Goal: Information Seeking & Learning: Learn about a topic

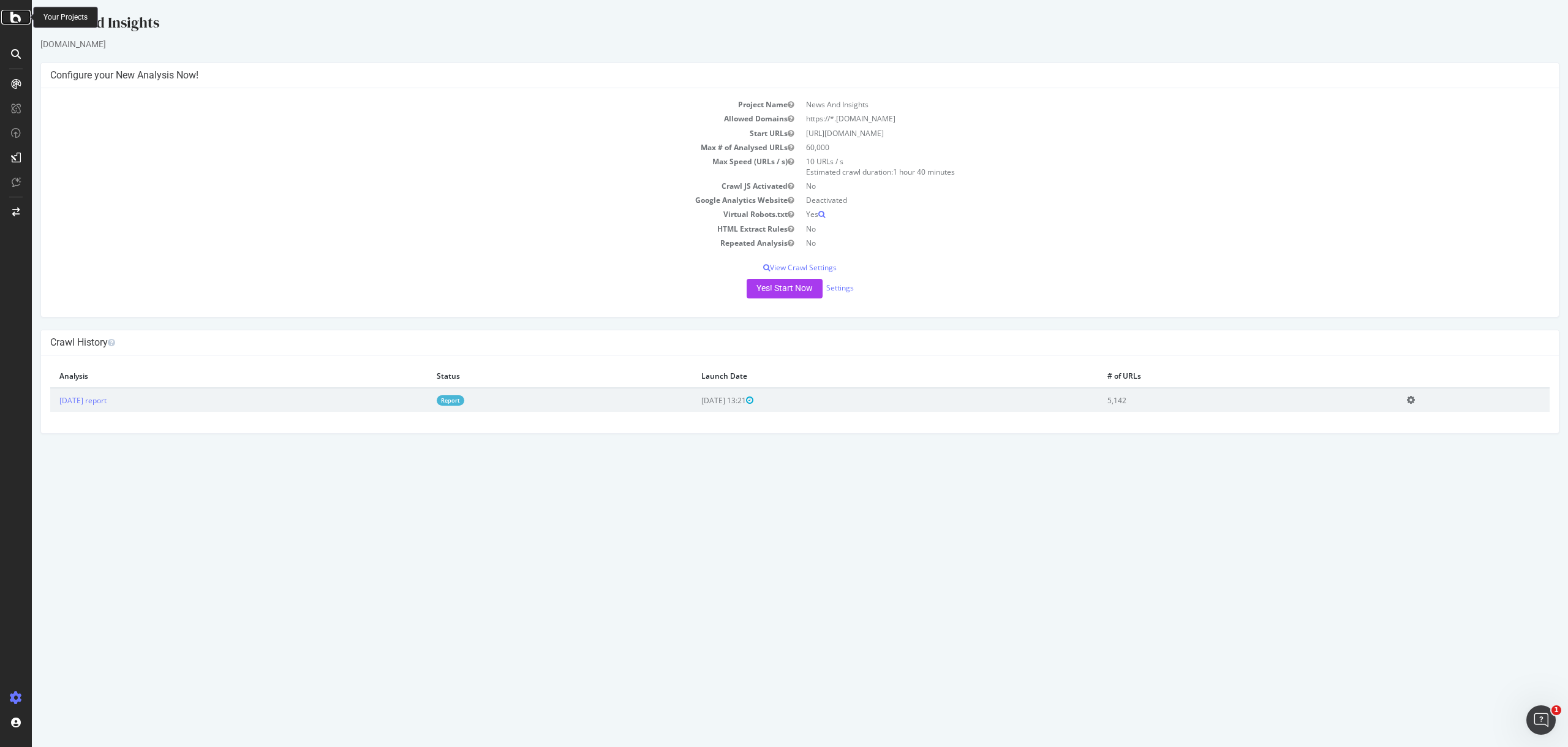
click at [21, 9] on div at bounding box center [16, 16] width 29 height 15
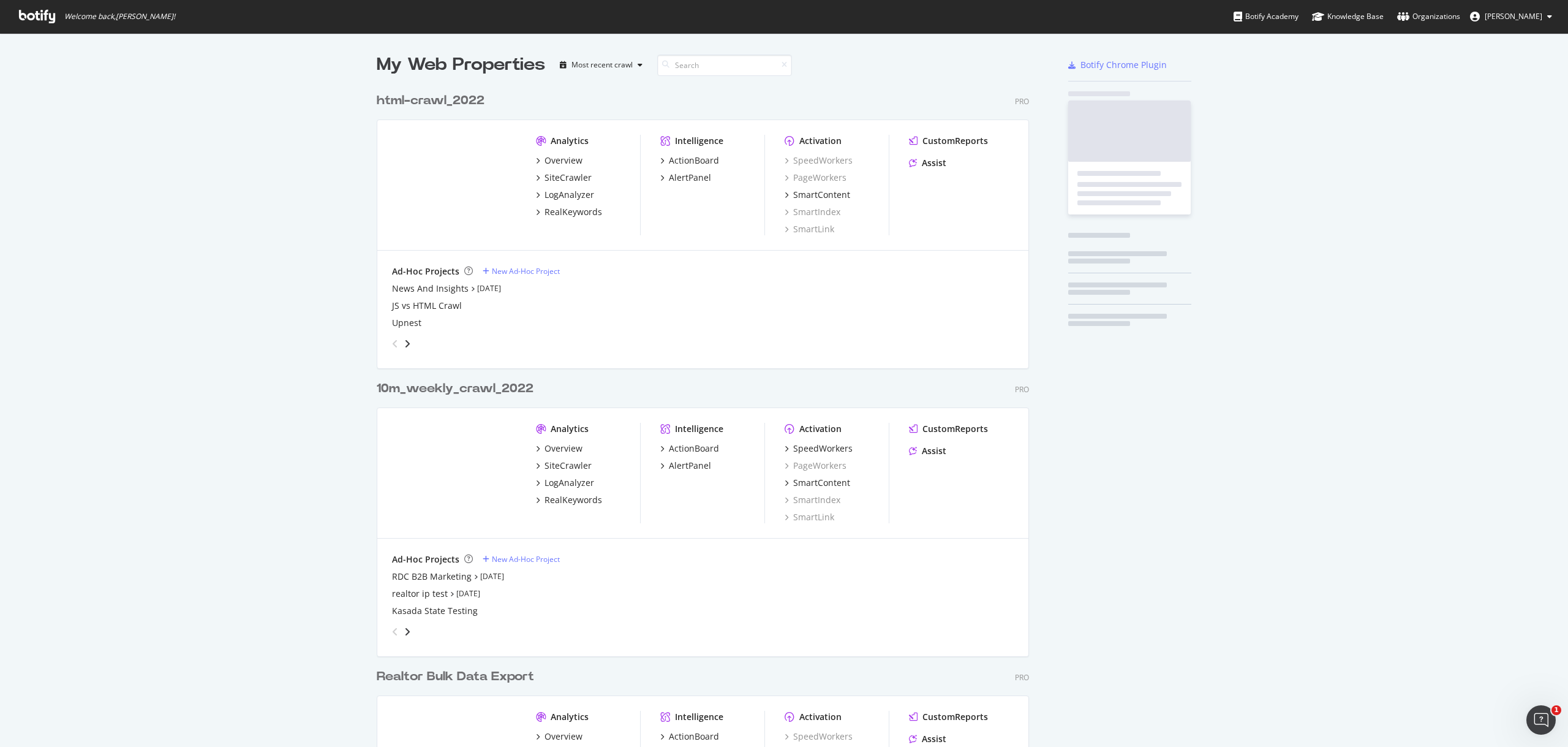
scroll to position [738, 1549]
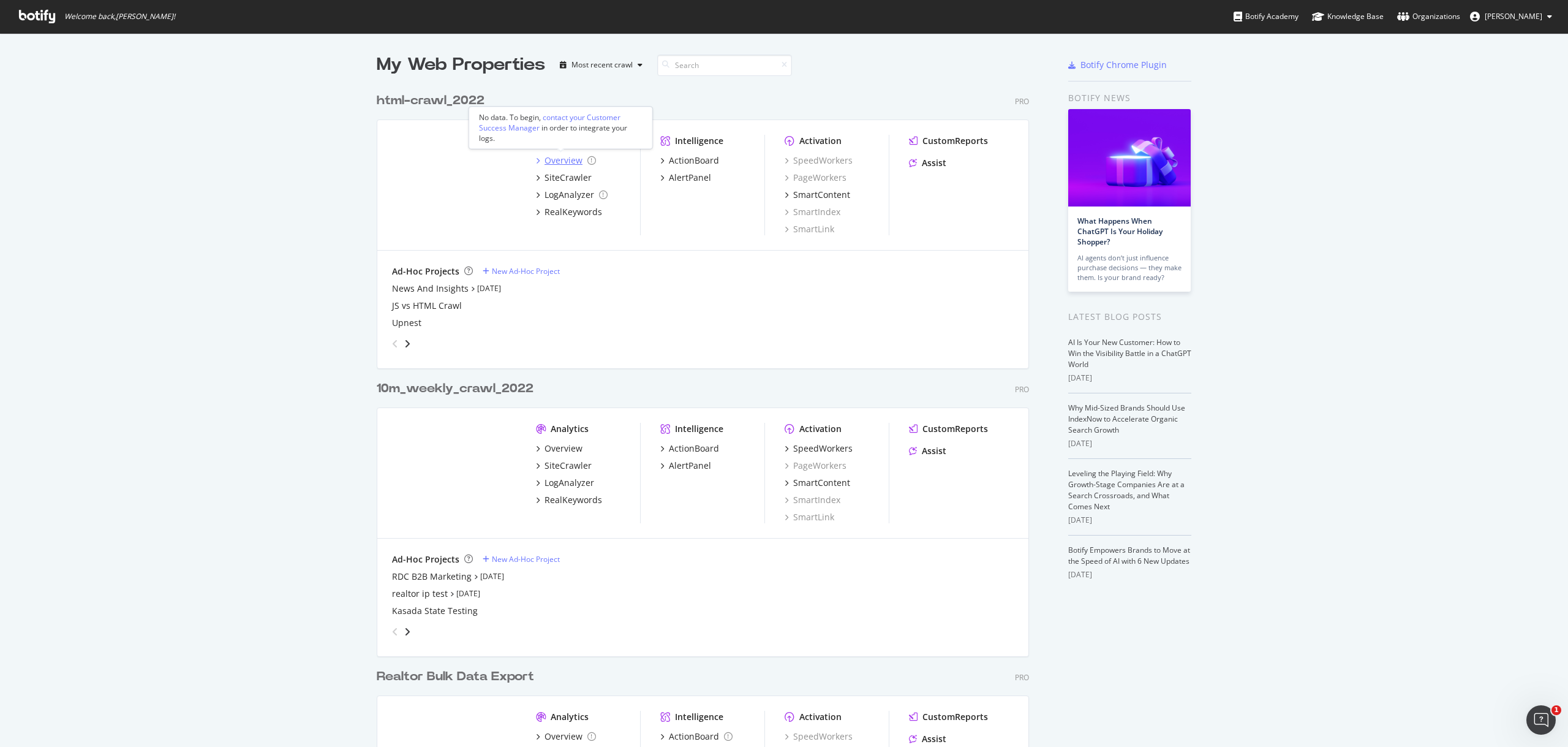
click at [552, 155] on div "Overview" at bounding box center [563, 161] width 38 height 13
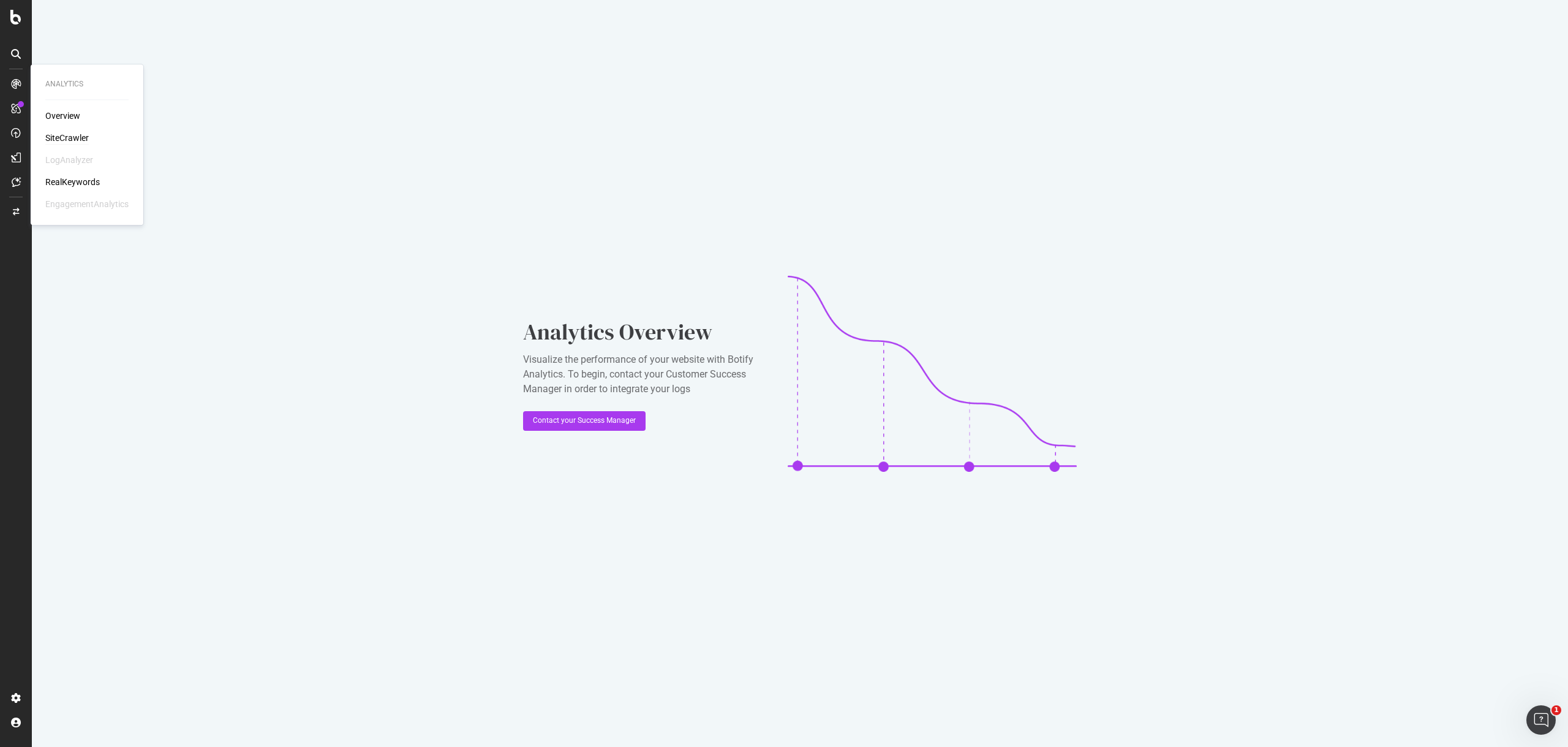
click at [62, 133] on div "SiteCrawler" at bounding box center [67, 138] width 43 height 13
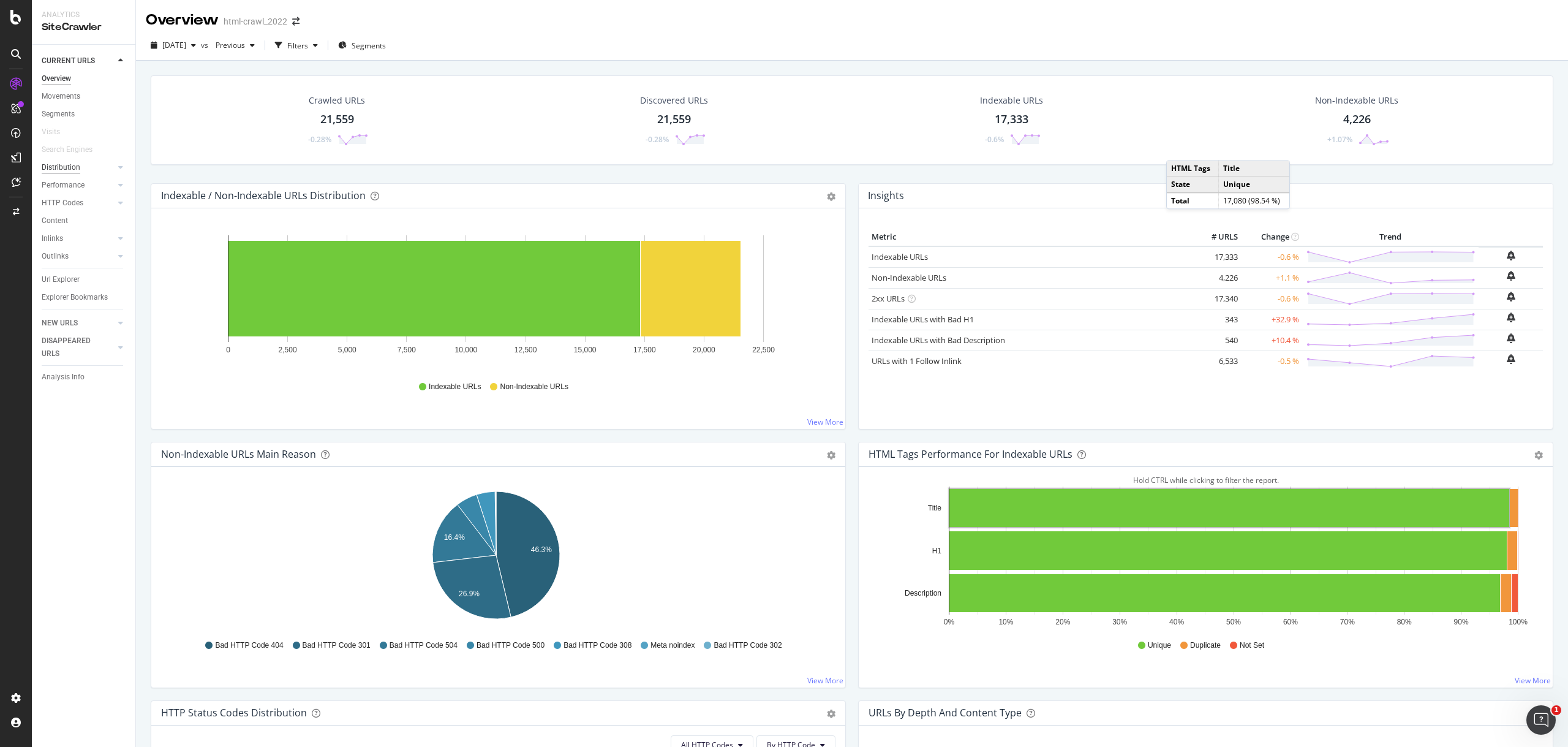
click at [71, 169] on div "Distribution" at bounding box center [60, 167] width 38 height 13
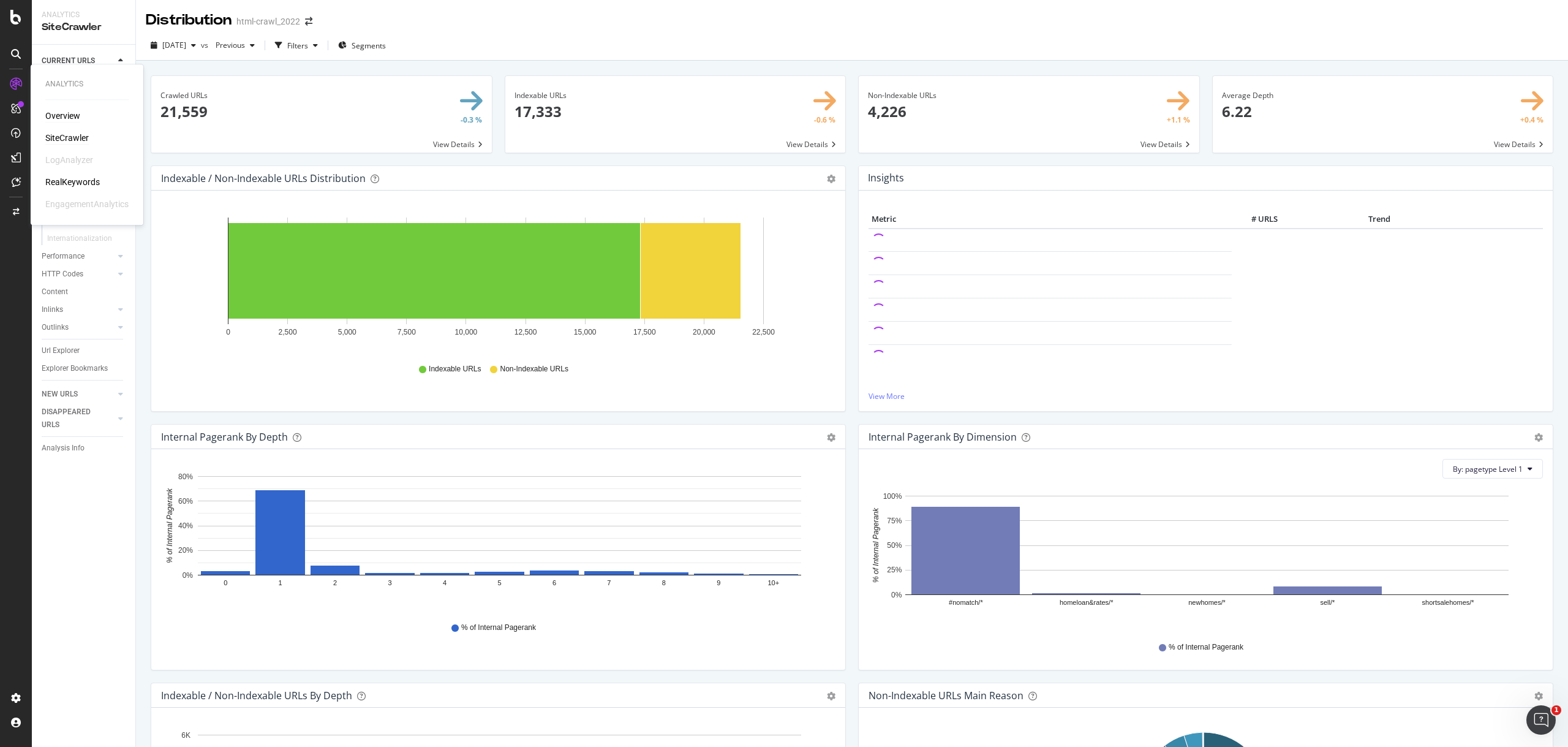
click at [66, 117] on div "Overview" at bounding box center [63, 116] width 35 height 13
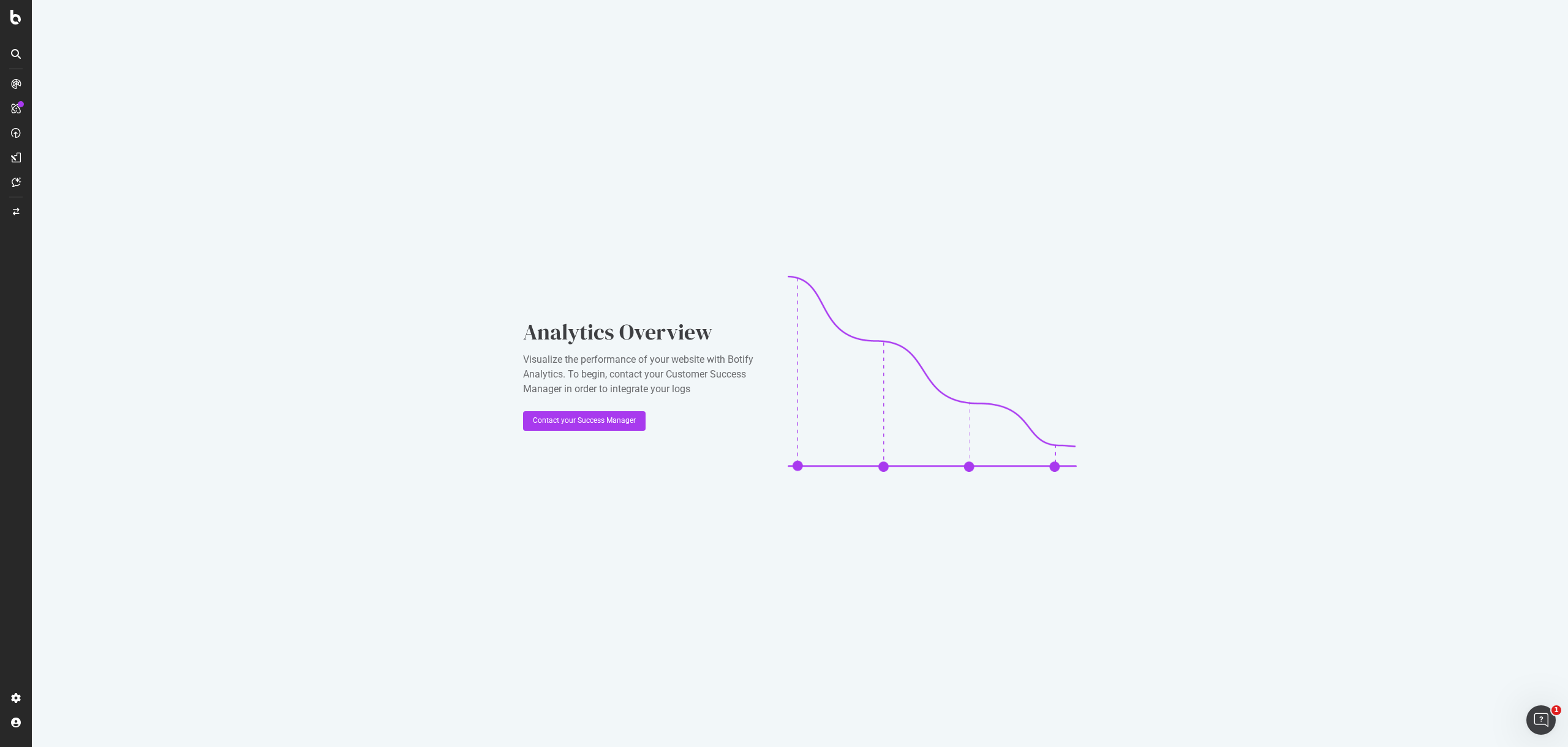
click at [646, 203] on div "Analytics Overview Visualize the performance of your website with Botify Analyt…" at bounding box center [800, 374] width 1536 height 747
click at [16, 13] on icon at bounding box center [16, 16] width 11 height 15
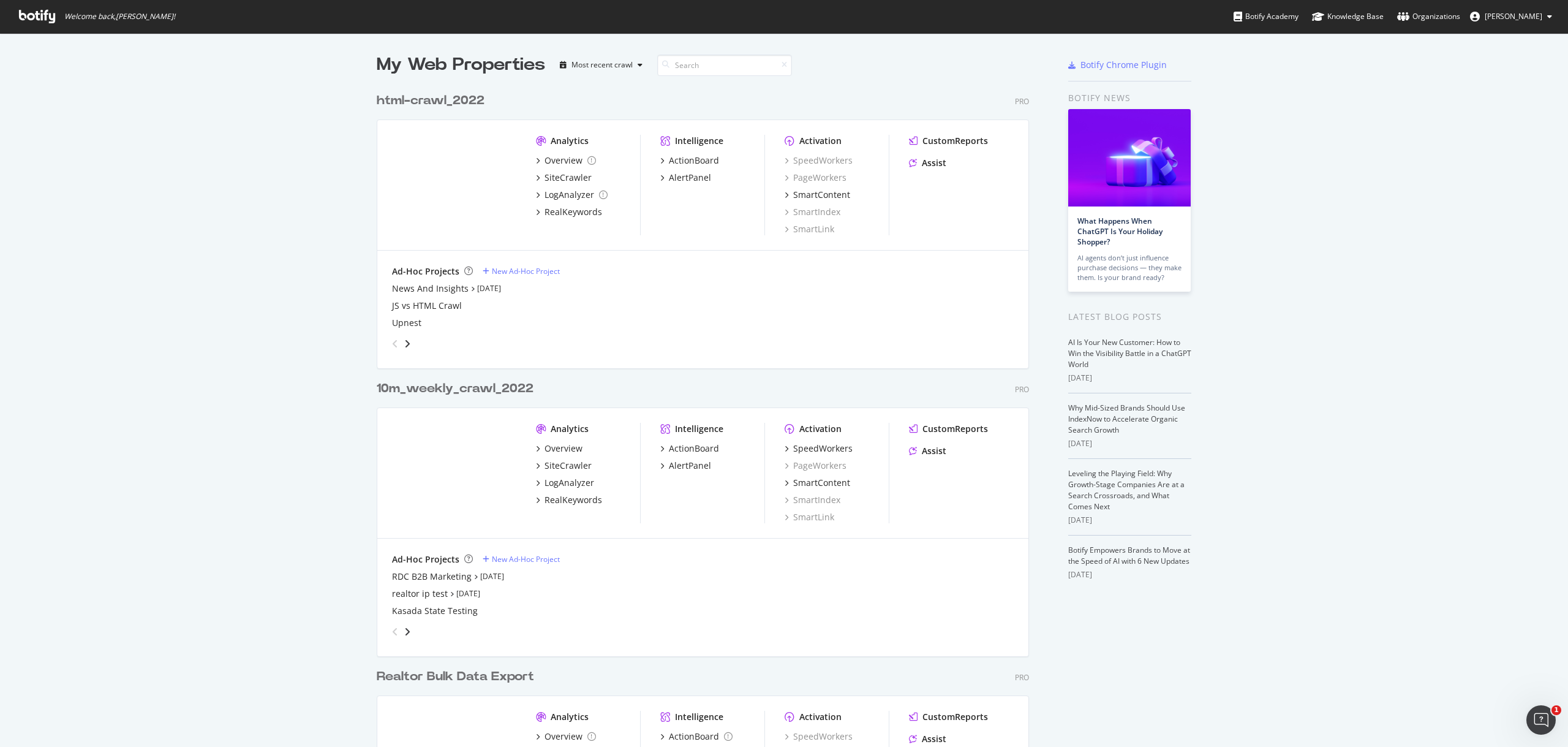
scroll to position [738, 1549]
click at [561, 191] on div "LogAnalyzer" at bounding box center [569, 195] width 49 height 13
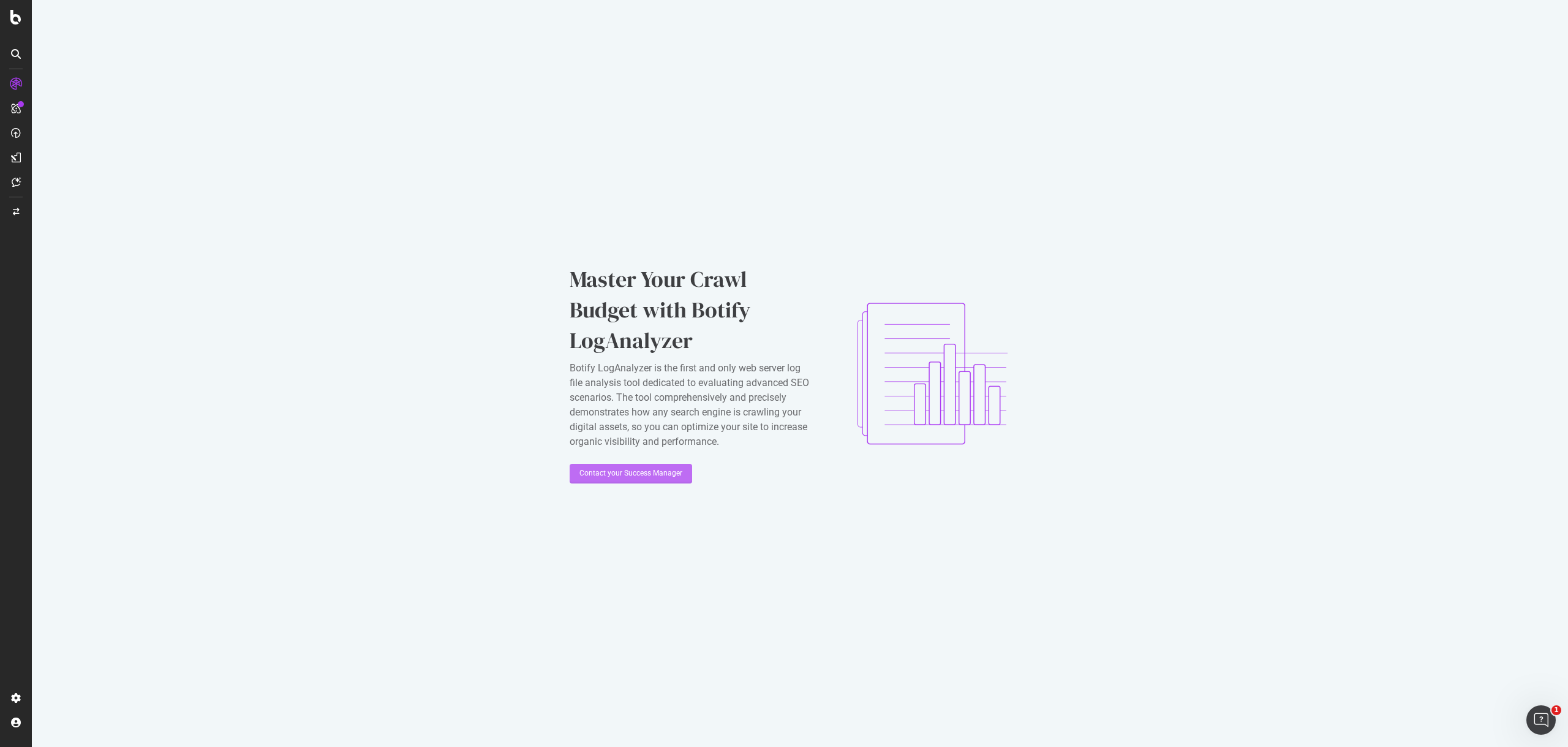
click at [662, 472] on div "Contact your Success Manager" at bounding box center [631, 473] width 103 height 10
click at [1018, 483] on div "Master Your Crawl Budget with Botify LogAnalyzer Botify LogAnalyzer is the firs…" at bounding box center [800, 374] width 1536 height 747
click at [16, 20] on icon at bounding box center [16, 16] width 11 height 15
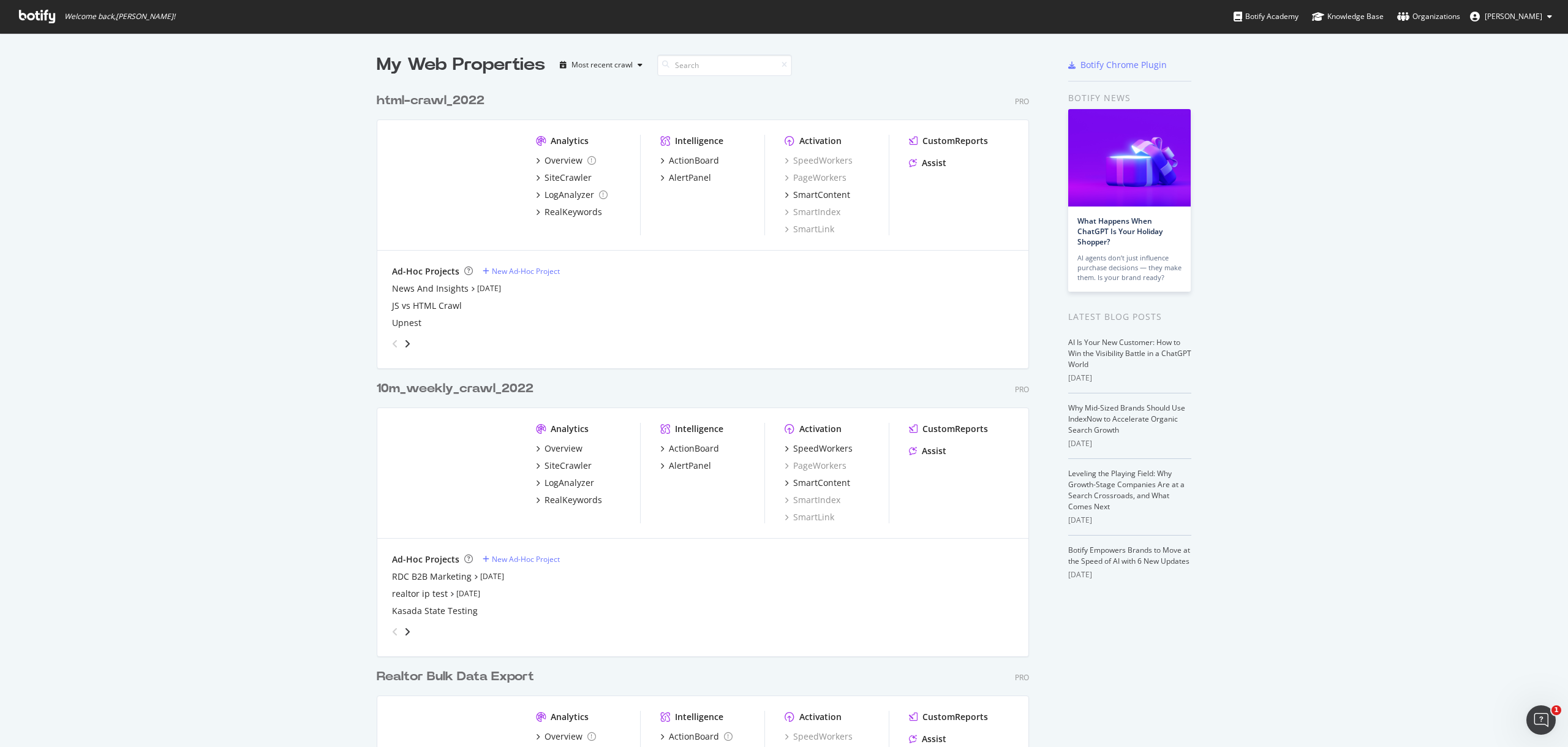
scroll to position [738, 1549]
click at [457, 197] on img "grid" at bounding box center [454, 184] width 125 height 99
click at [546, 97] on div "html-crawl_2022 Pro" at bounding box center [703, 100] width 653 height 18
click at [647, 80] on div "html-crawl_2022 Pro Analytics Overview SiteCrawler LogAnalyzer RealKeywords Int…" at bounding box center [708, 220] width 662 height 288
click at [440, 388] on div "10m_weekly_crawl_2022" at bounding box center [455, 388] width 157 height 18
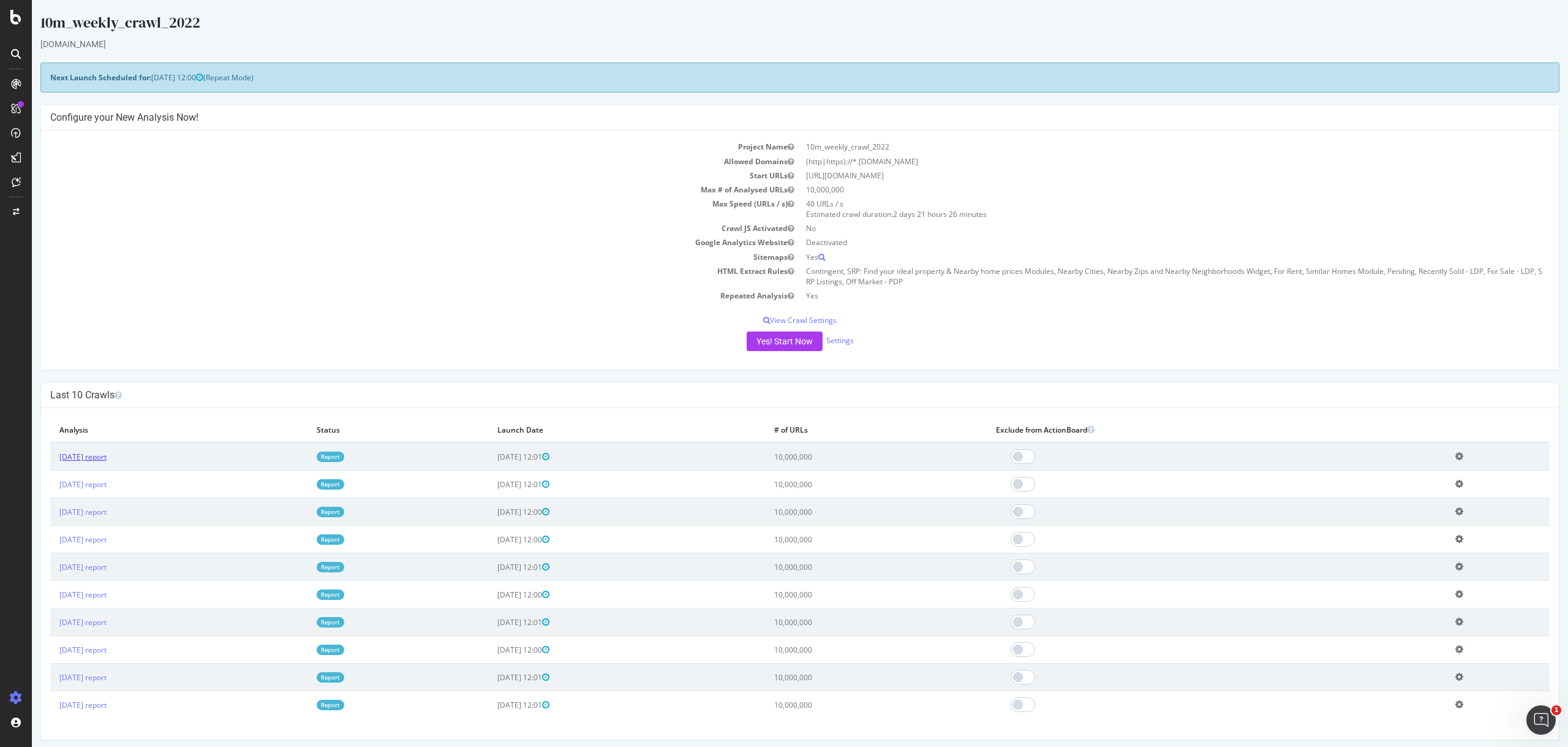
click at [96, 459] on link "[DATE] report" at bounding box center [83, 456] width 47 height 10
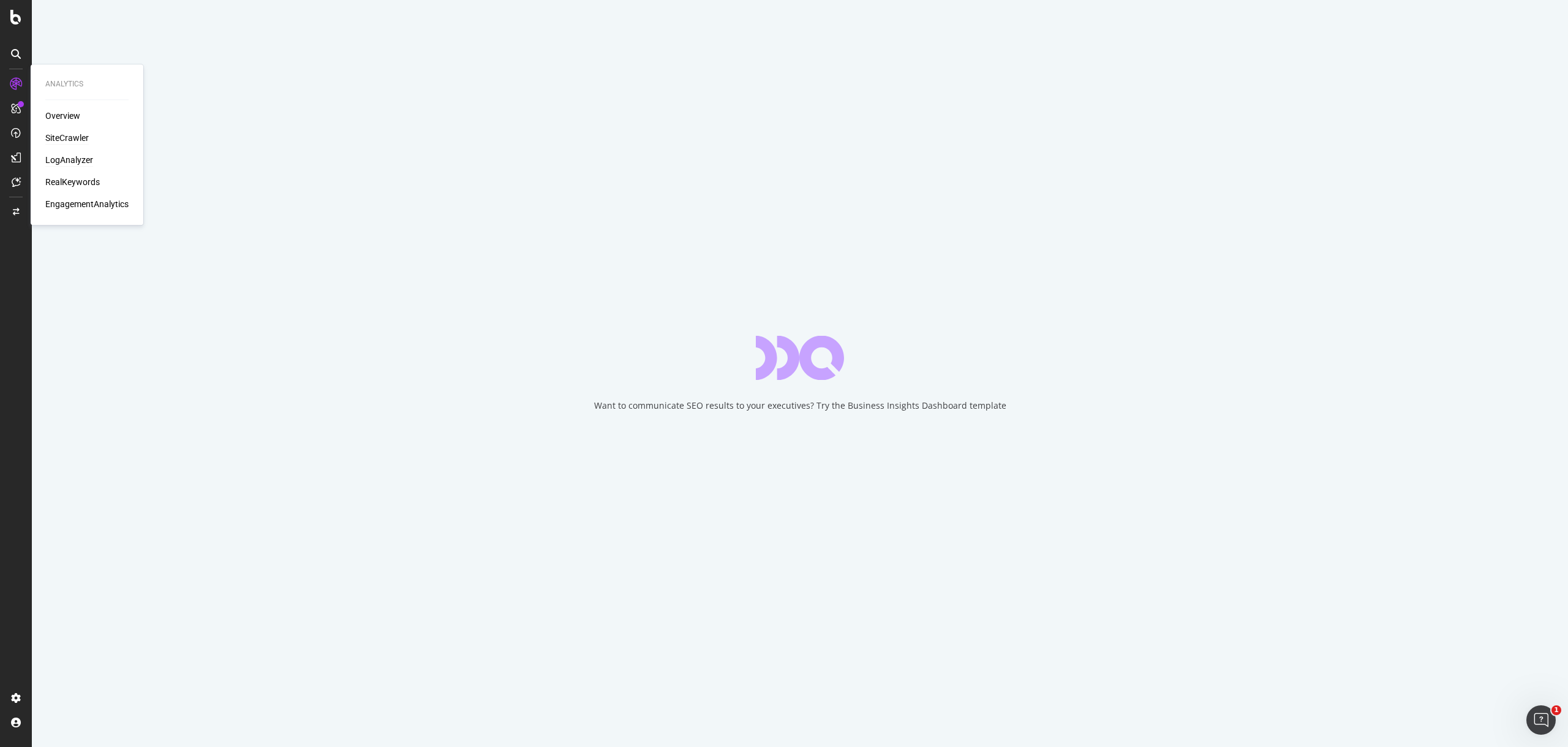
click at [65, 158] on div "LogAnalyzer" at bounding box center [69, 160] width 48 height 13
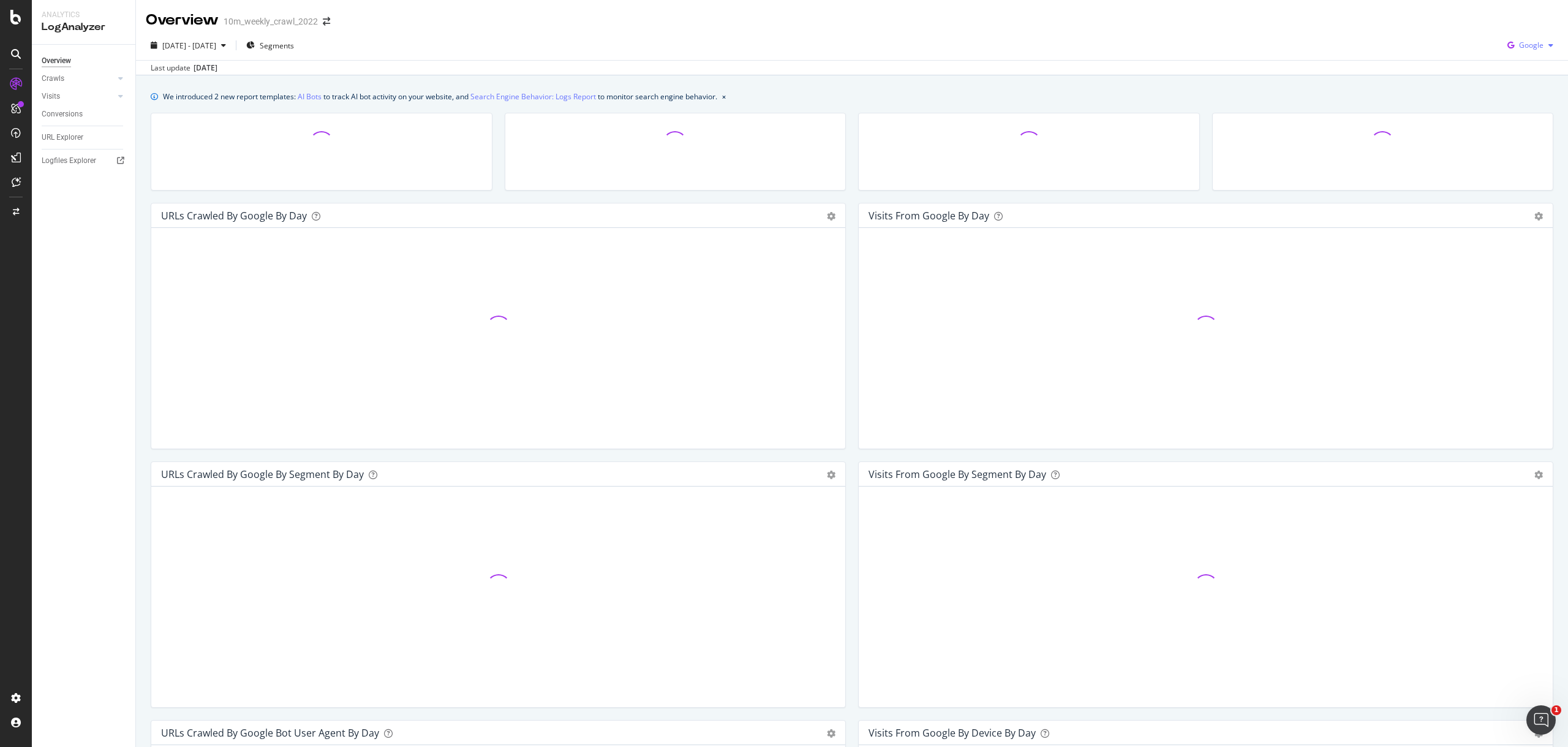
click at [1548, 43] on icon "button" at bounding box center [1551, 45] width 5 height 7
click at [1508, 117] on span "OpenAI" at bounding box center [1530, 115] width 45 height 11
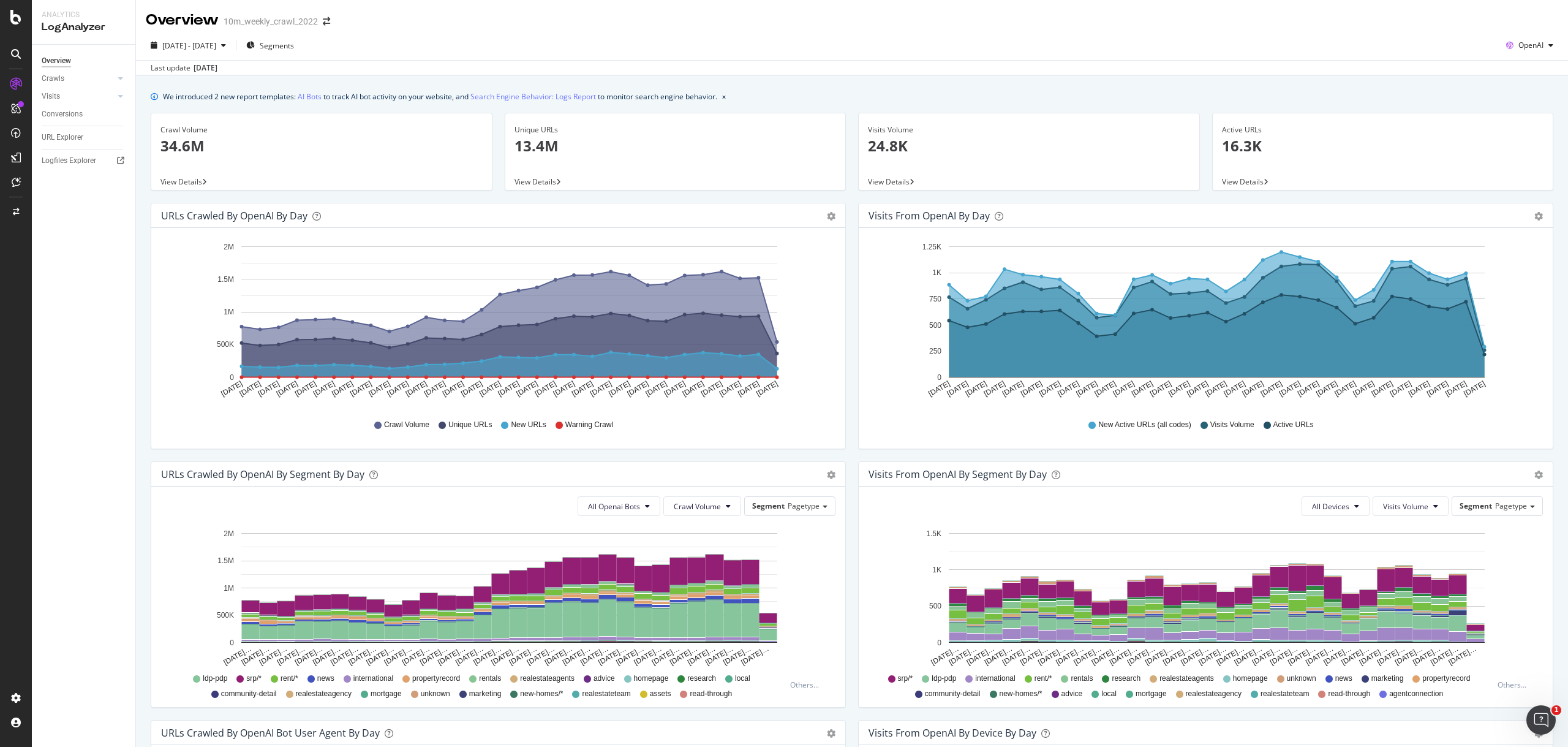
click at [1530, 60] on div "Last update [DATE]" at bounding box center [852, 67] width 1432 height 15
click at [1529, 47] on span "OpenAI" at bounding box center [1531, 45] width 25 height 10
click at [1515, 133] on span "Other AI Bots" at bounding box center [1530, 138] width 45 height 11
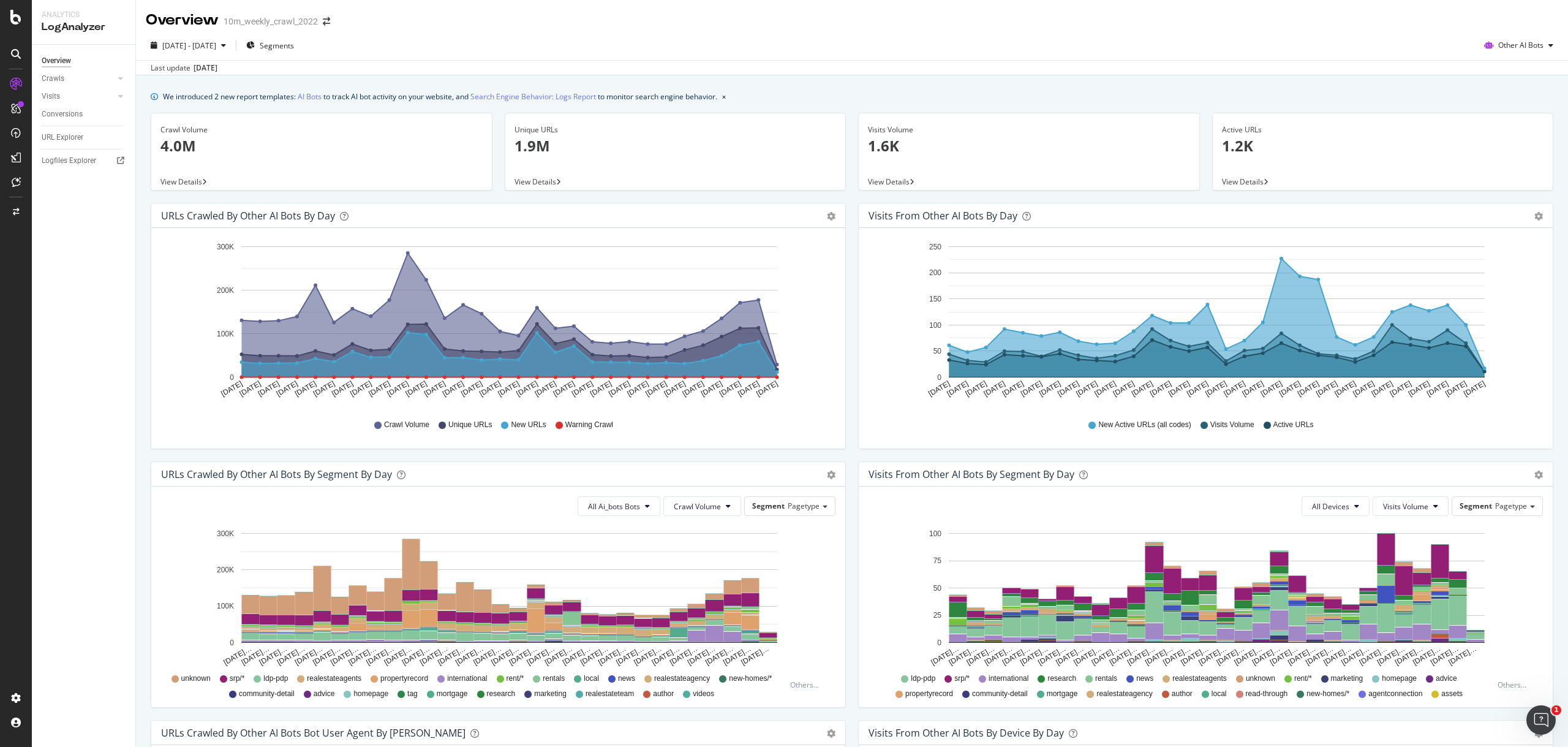
click at [899, 165] on div "Visits Volume 1.6K" at bounding box center [1028, 143] width 322 height 60
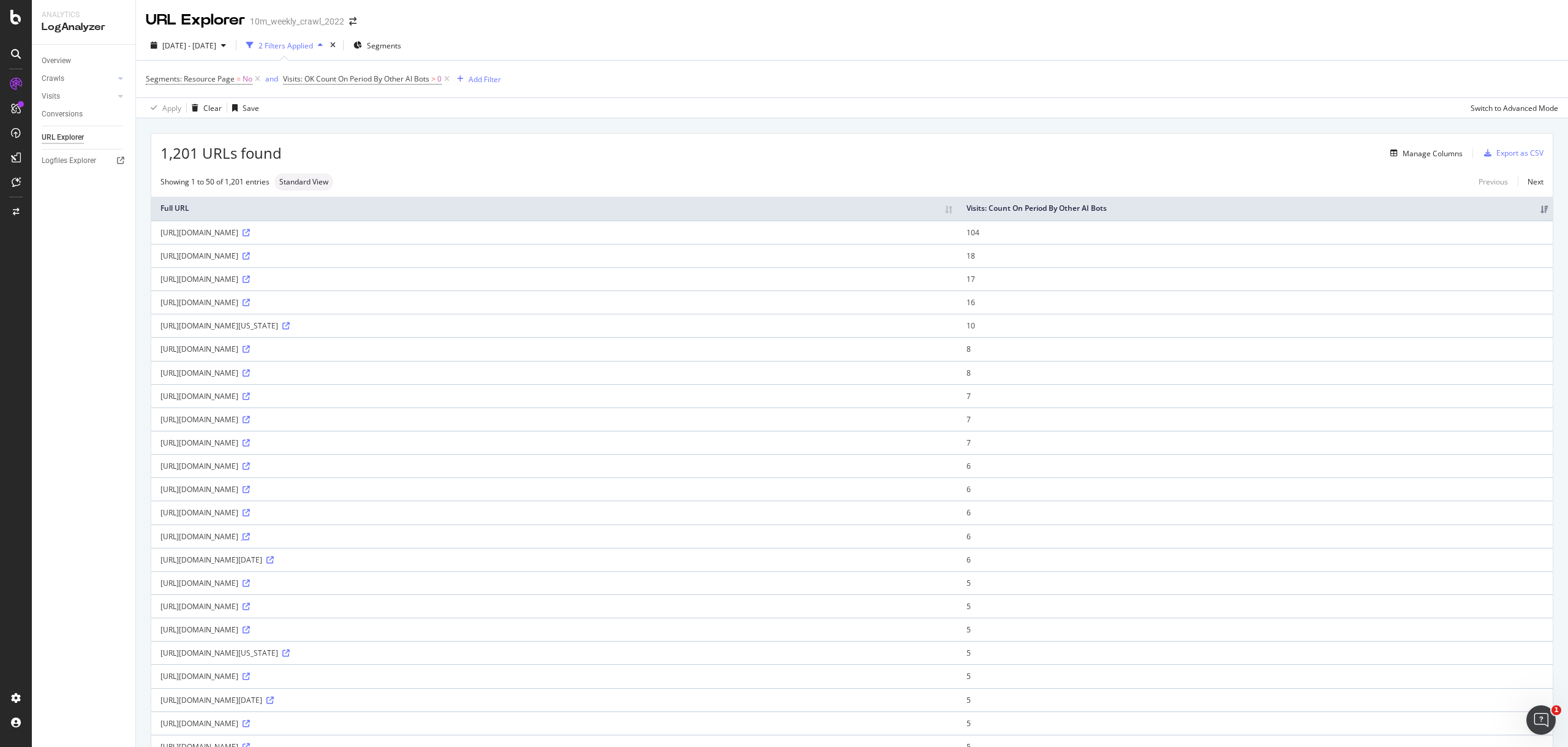
click at [250, 535] on icon at bounding box center [246, 536] width 7 height 7
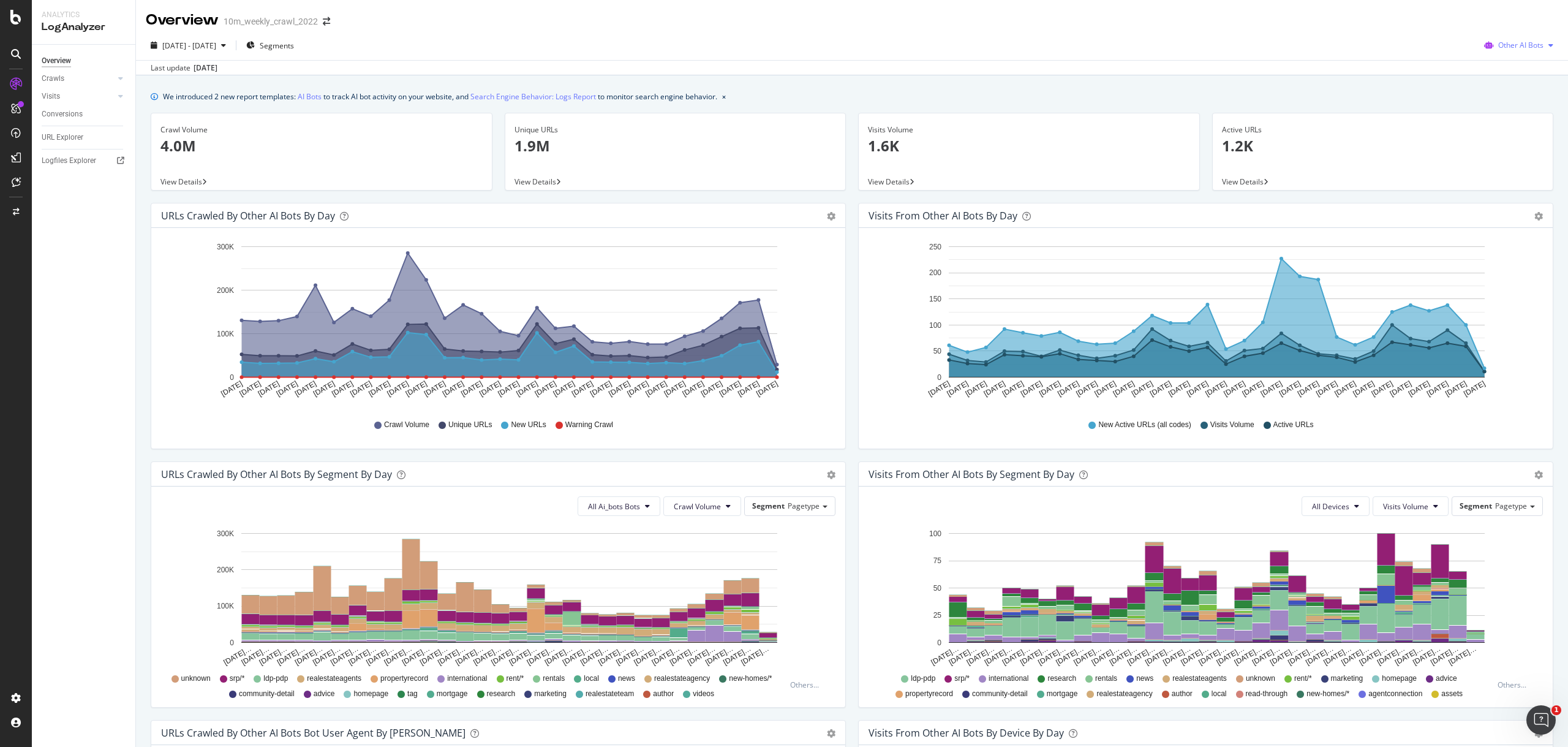
click at [1502, 49] on span "Other AI Bots" at bounding box center [1521, 45] width 45 height 10
click at [1507, 113] on span "OpenAI" at bounding box center [1523, 115] width 48 height 11
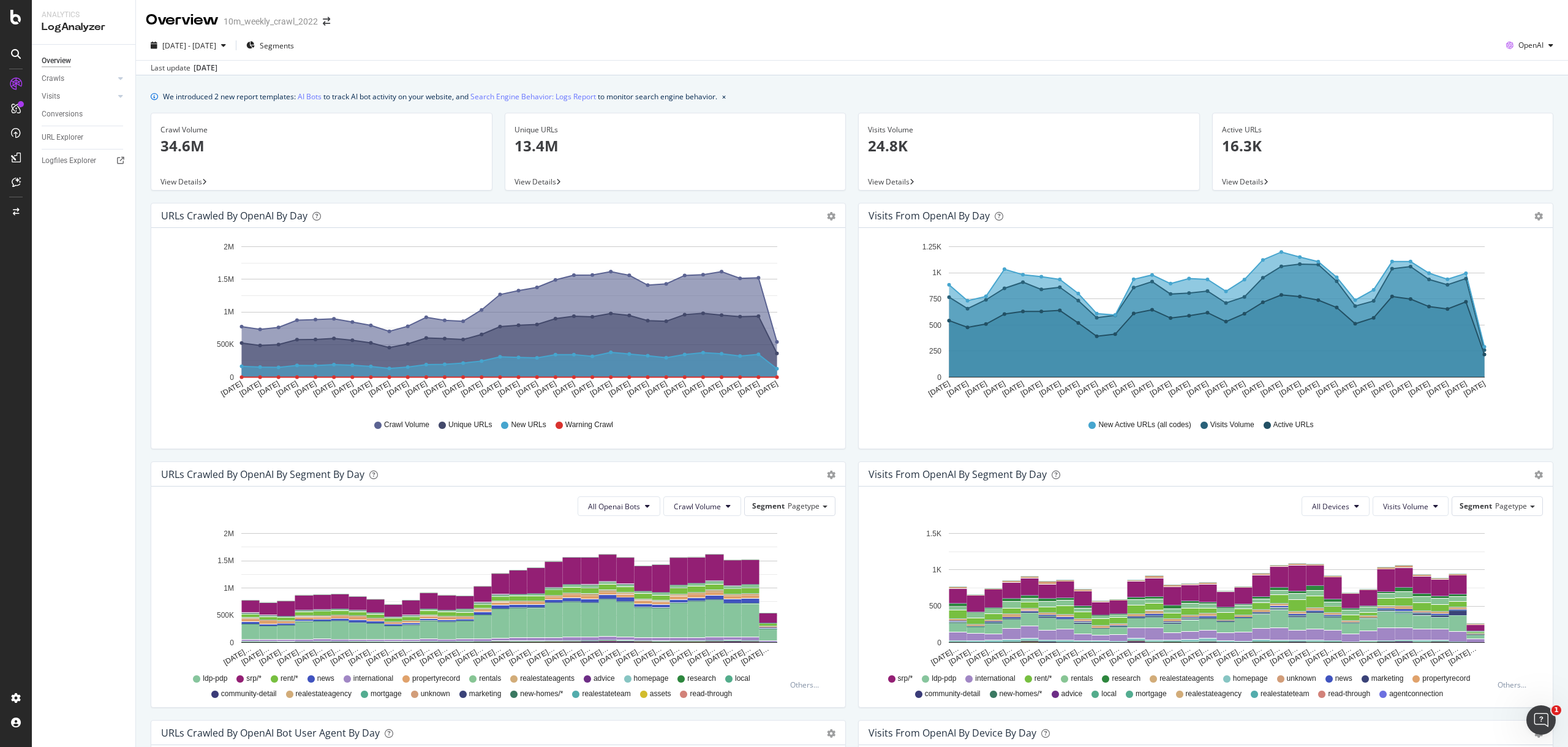
click at [916, 181] on div "View Details" at bounding box center [1029, 181] width 340 height 17
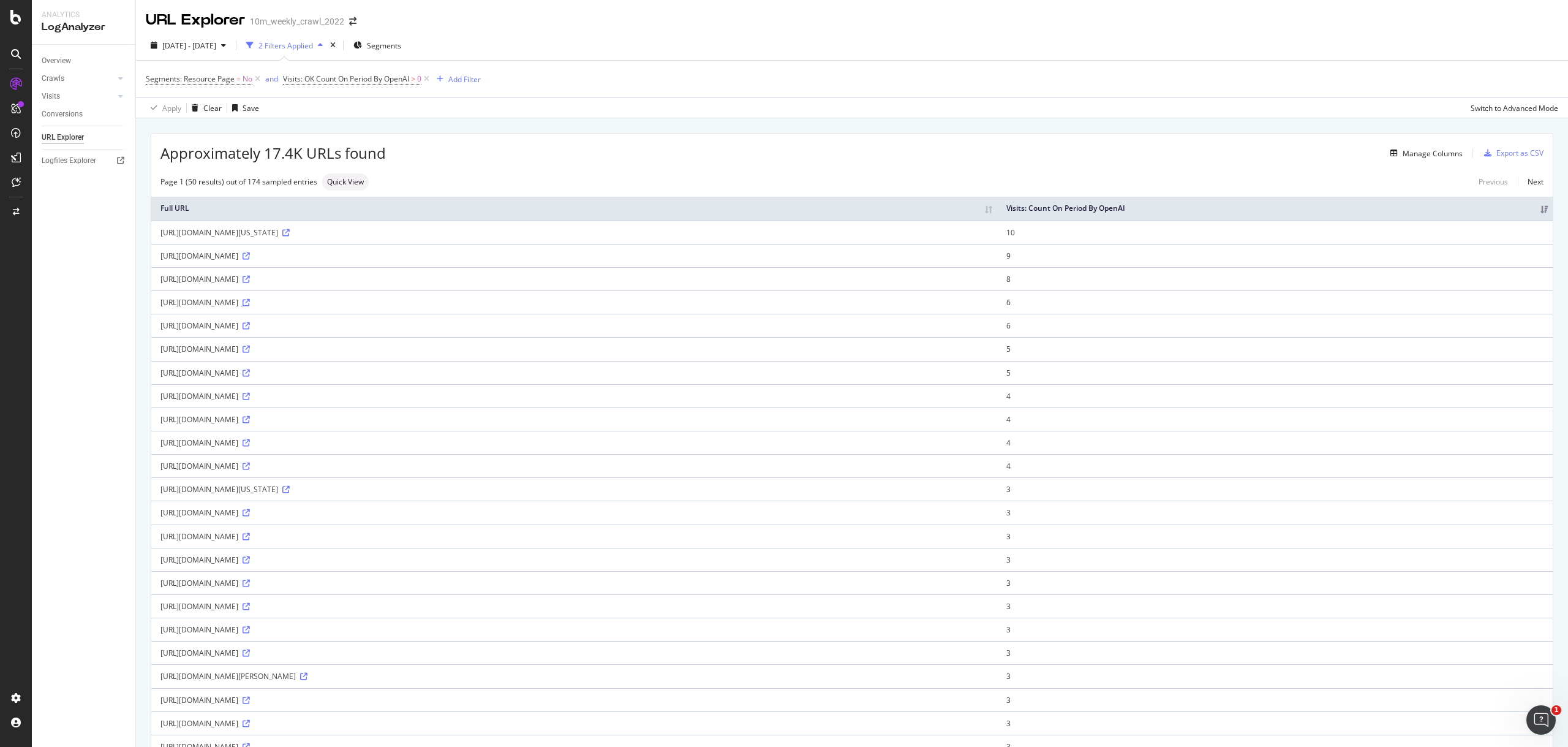
click at [250, 302] on icon at bounding box center [246, 302] width 7 height 7
click at [726, 115] on div "Apply Clear Save Switch to Advanced Mode" at bounding box center [852, 107] width 1432 height 20
click at [1390, 219] on th "Visits: Count On Period By OpenAI" at bounding box center [1275, 209] width 555 height 24
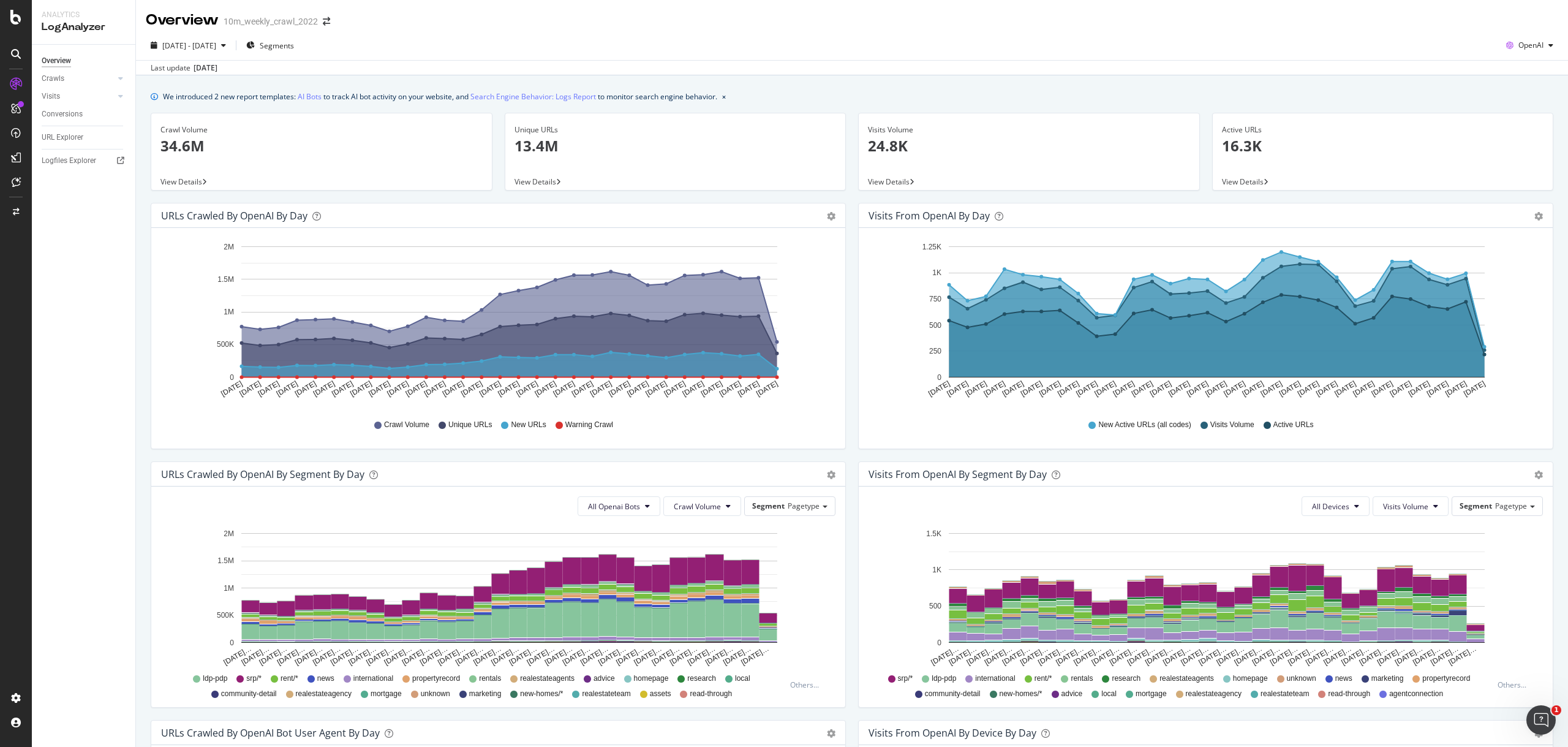
click at [1222, 133] on div "Active URLs" at bounding box center [1383, 130] width 322 height 11
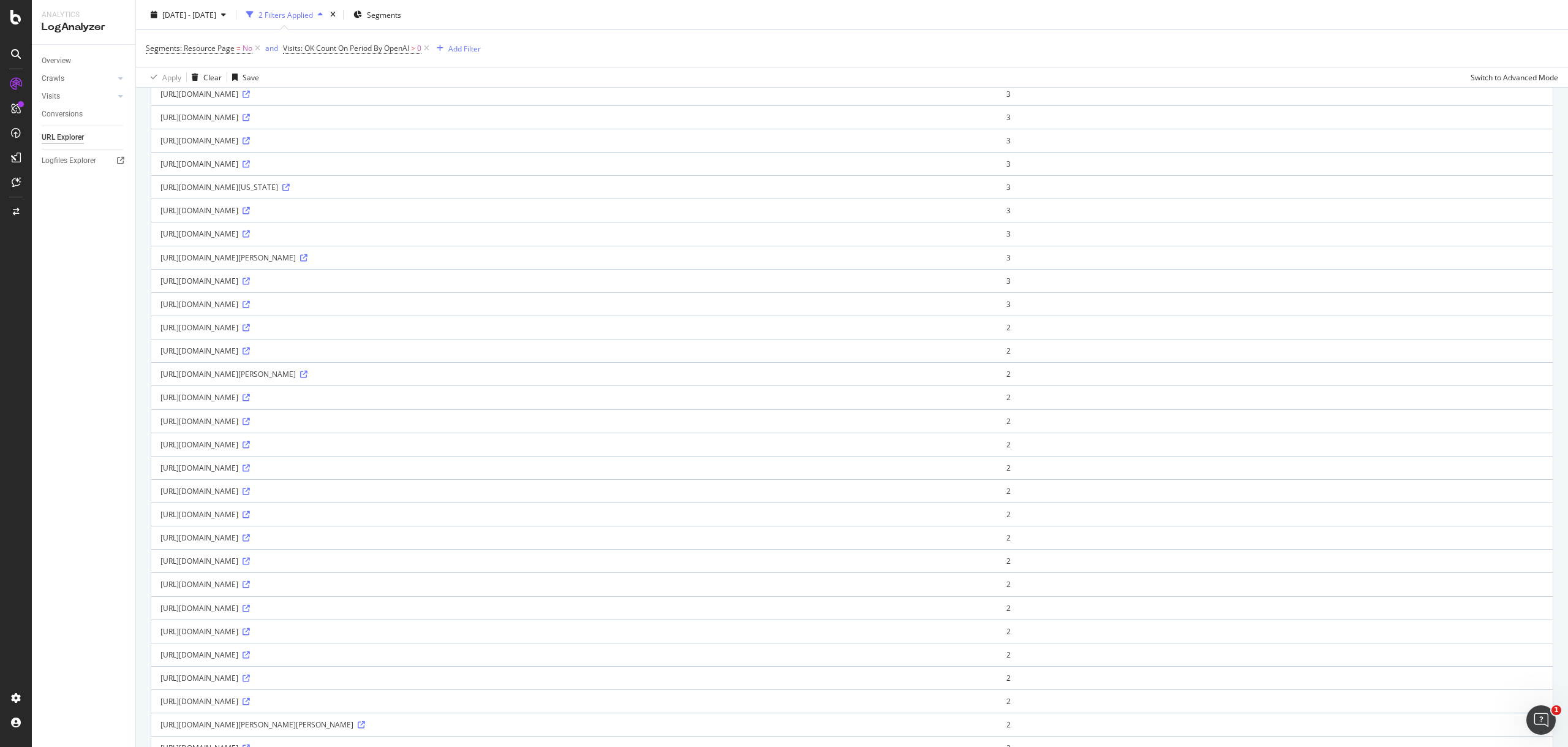
scroll to position [306, 0]
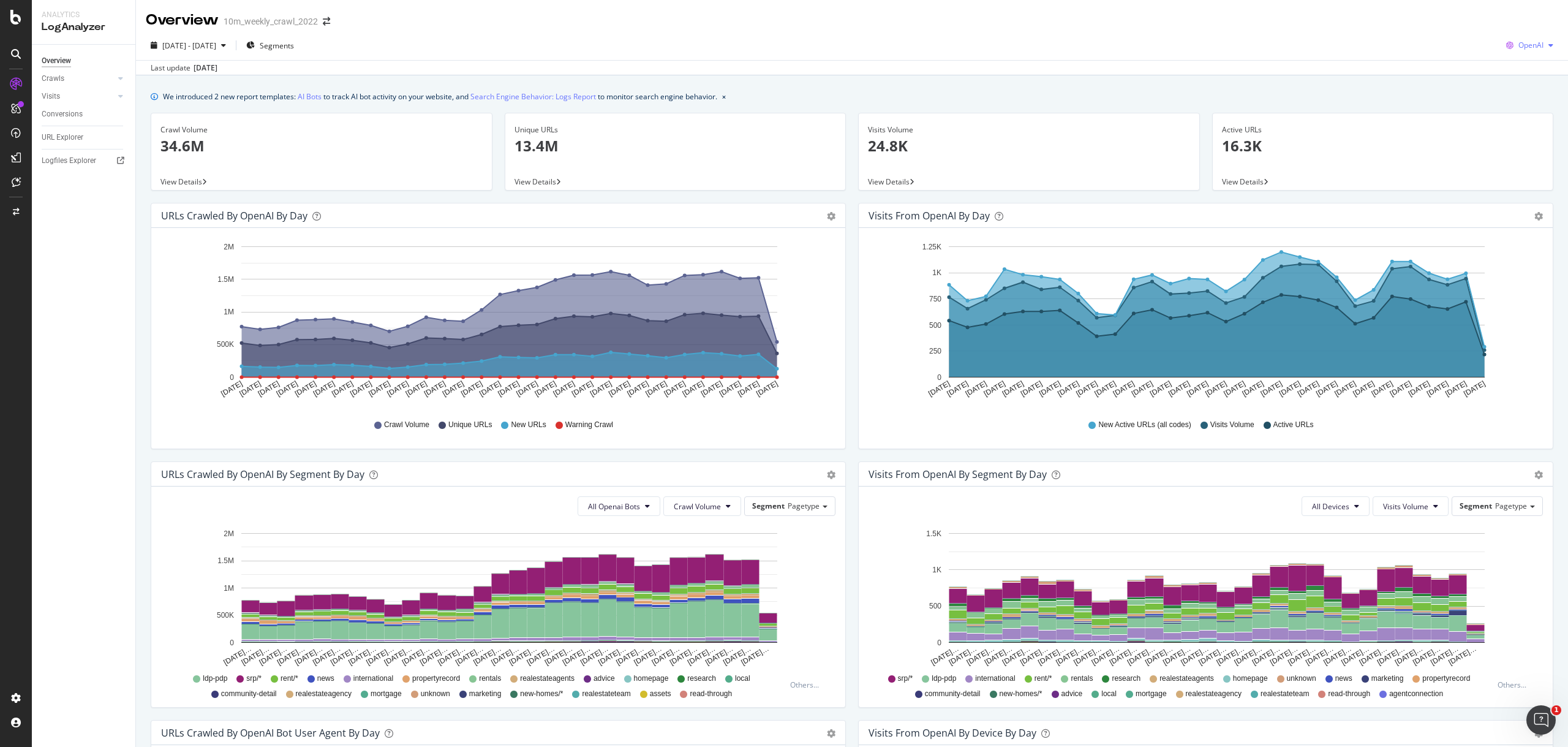
click at [1507, 48] on icon "button" at bounding box center [1510, 46] width 17 height 17
click at [1514, 130] on div "Other AI Bots" at bounding box center [1520, 137] width 85 height 18
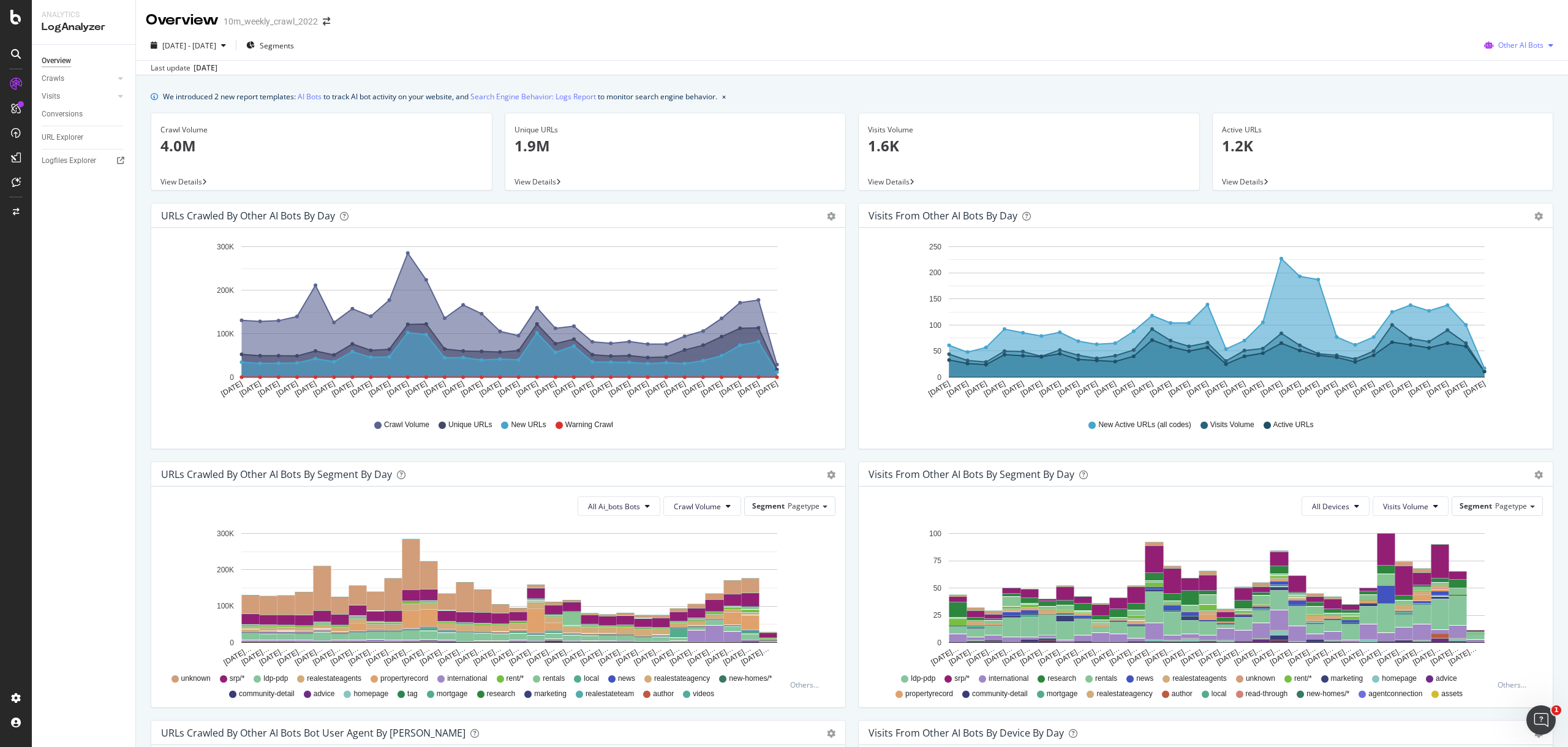
click at [1508, 49] on span "Other AI Bots" at bounding box center [1521, 45] width 45 height 10
click at [1503, 71] on span "Google" at bounding box center [1523, 70] width 48 height 11
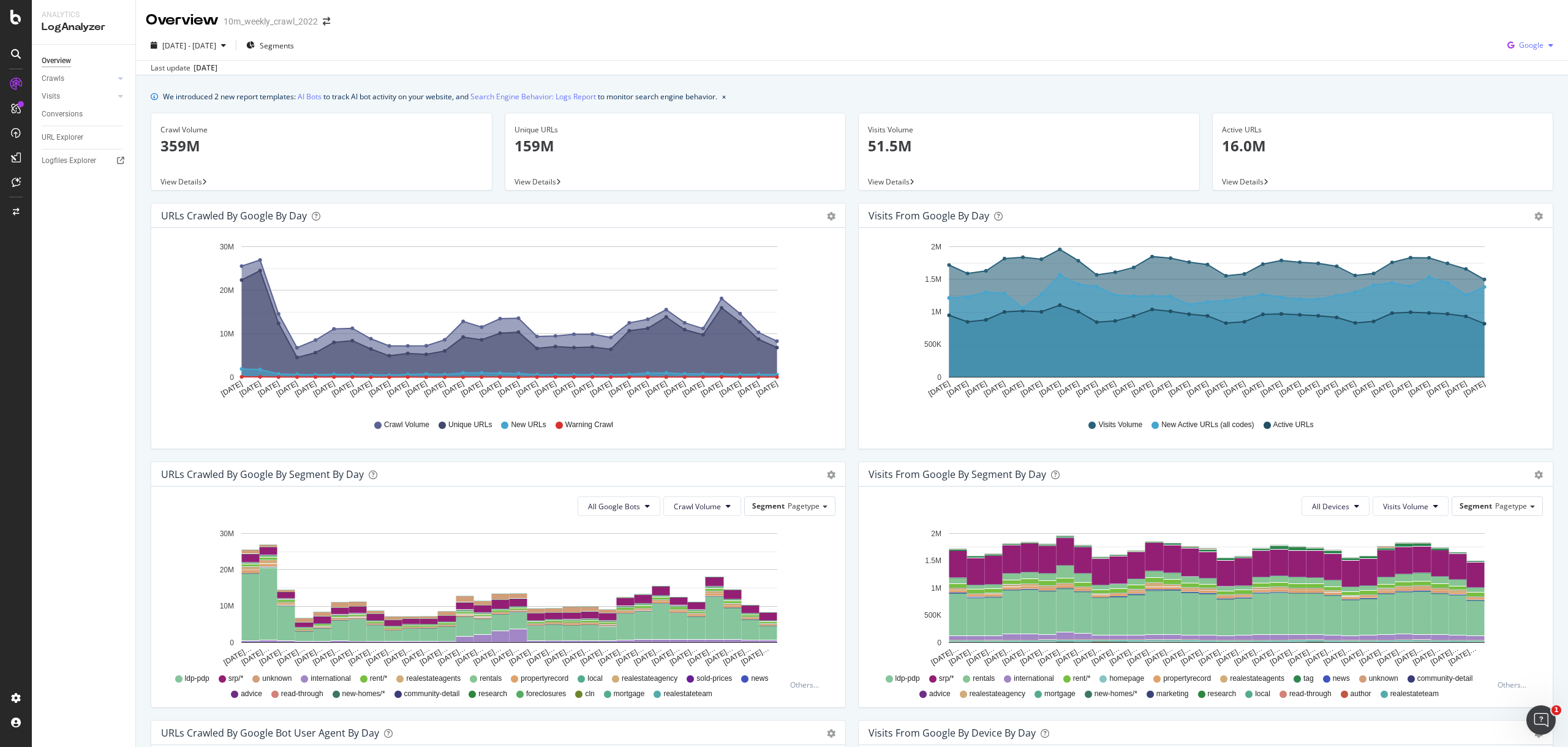
click at [1544, 47] on div "button" at bounding box center [1551, 45] width 15 height 7
click at [1540, 91] on span "Bing" at bounding box center [1530, 93] width 45 height 11
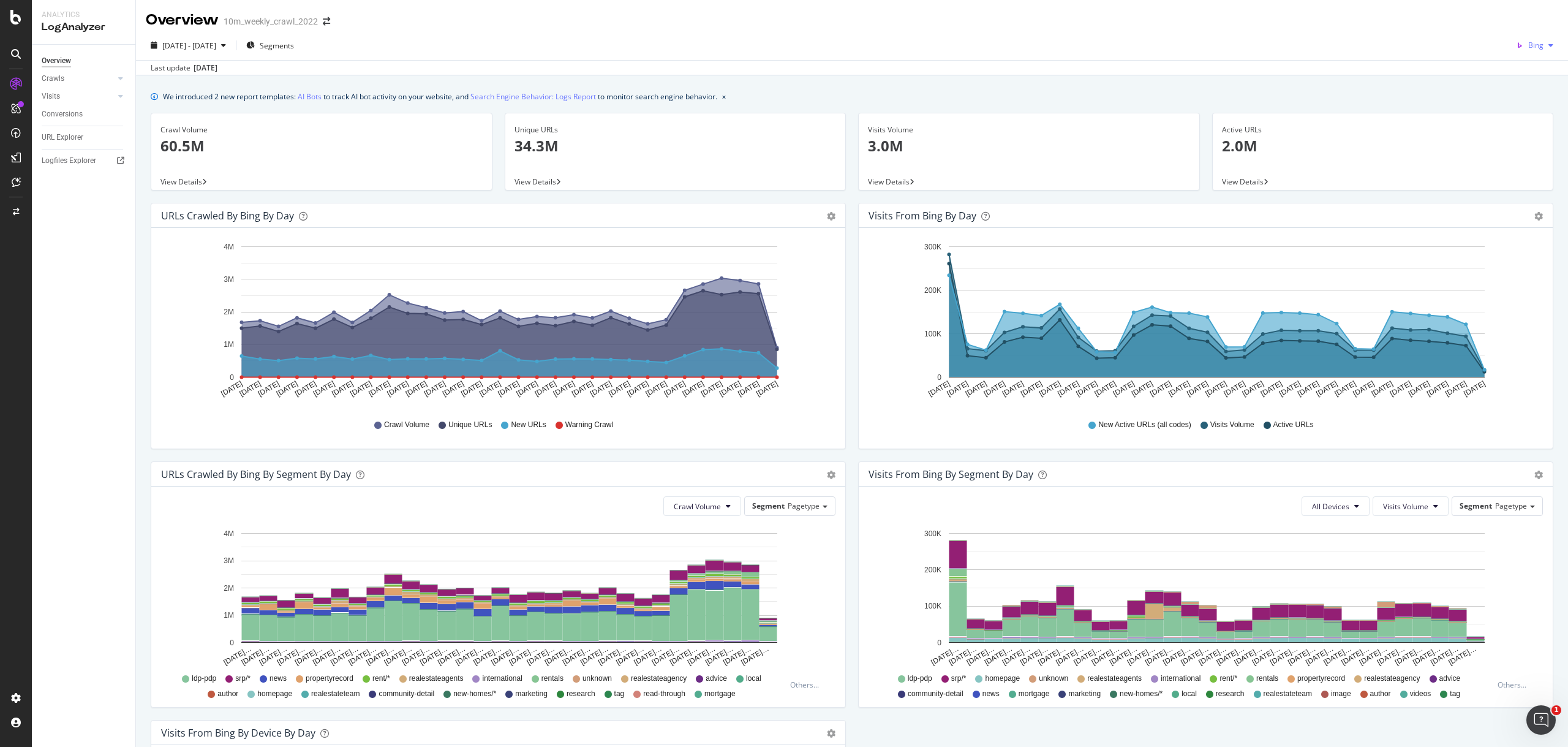
click at [1529, 51] on div "Bing" at bounding box center [1534, 45] width 47 height 18
click at [1524, 110] on span "OpenAI" at bounding box center [1532, 115] width 45 height 11
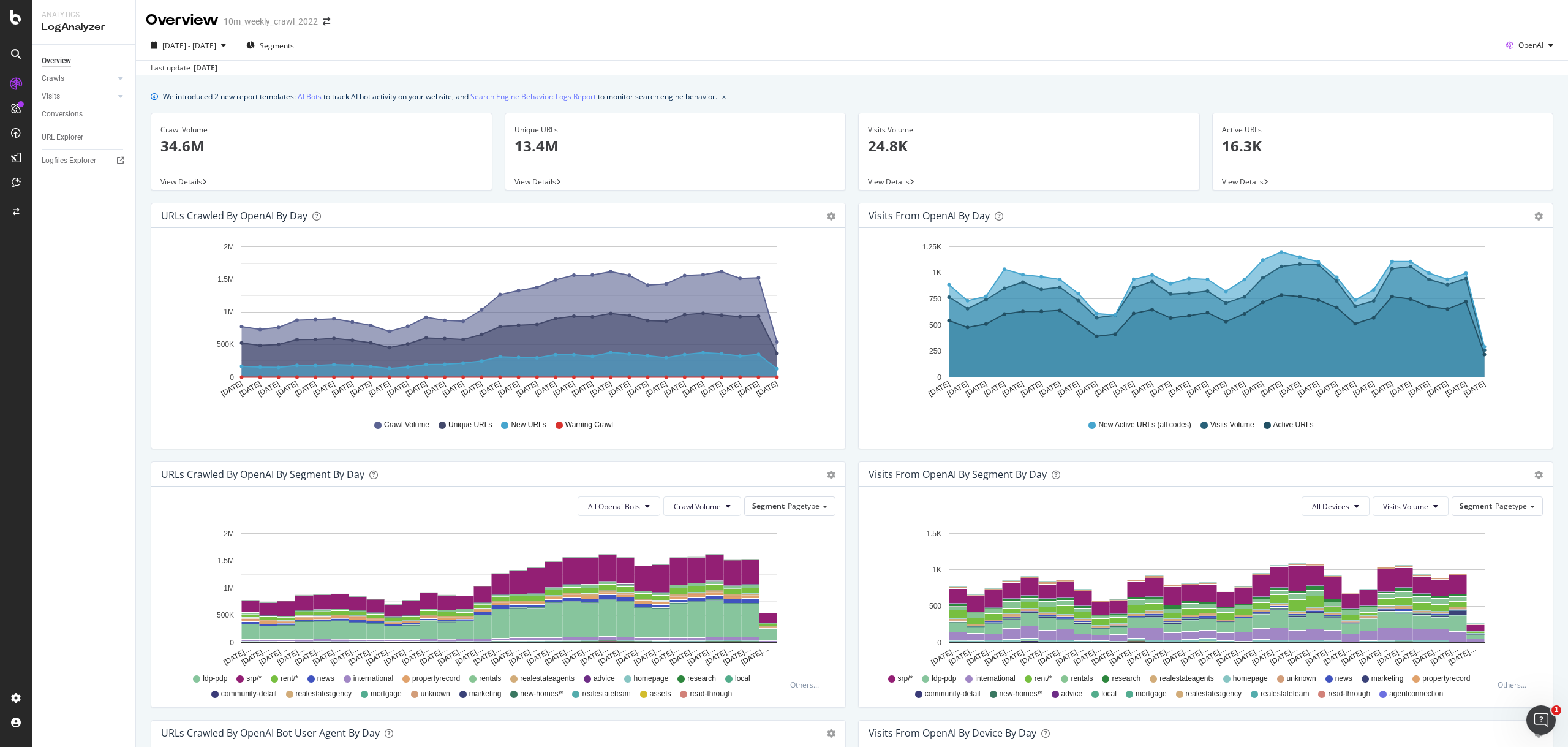
click at [1043, 69] on div "Last update [DATE]" at bounding box center [852, 67] width 1432 height 15
click at [807, 2] on div "Overview 10m_weekly_crawl_2022" at bounding box center [852, 15] width 1432 height 31
